Goal: Transaction & Acquisition: Purchase product/service

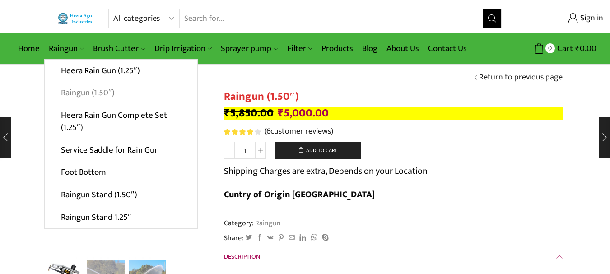
click at [87, 94] on link "Raingun (1.50″)" at bounding box center [121, 93] width 152 height 23
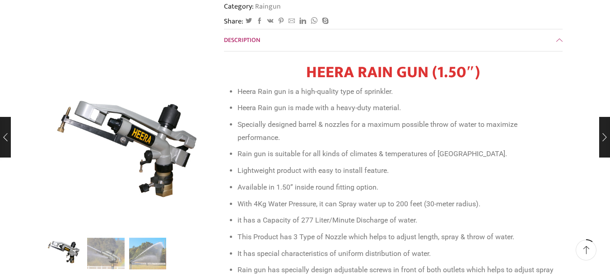
scroll to position [235, 0]
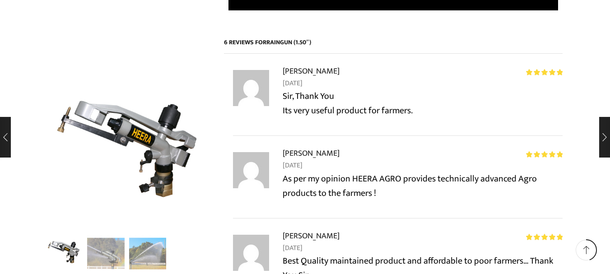
scroll to position [880, 0]
